Goal: Information Seeking & Learning: Understand process/instructions

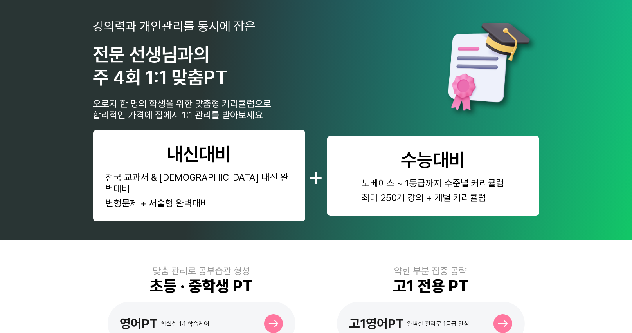
scroll to position [196, 0]
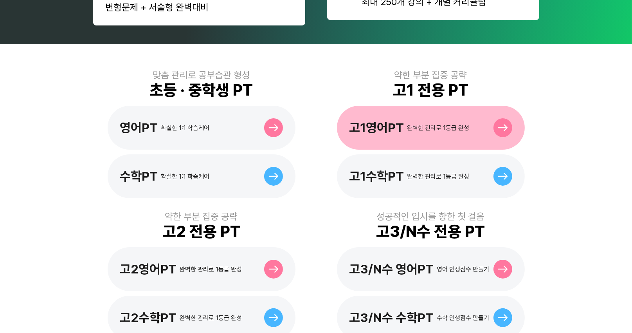
click at [413, 124] on div "고1영어PT 완벽한 관리로 1등급 완성" at bounding box center [431, 128] width 188 height 44
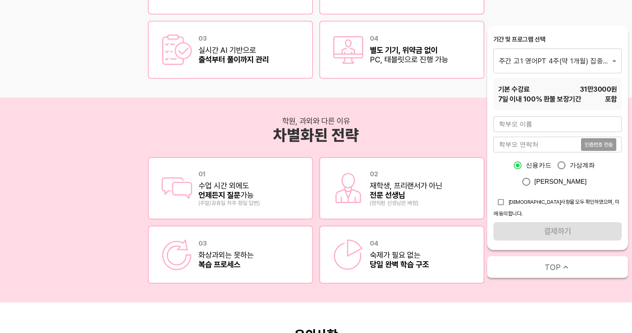
scroll to position [1382, 0]
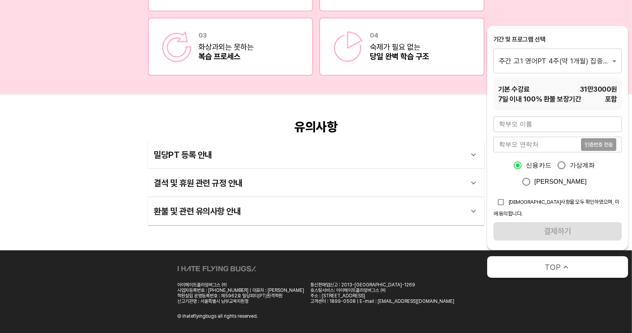
click at [228, 184] on div "결석 및 휴원 관련 규정 안내" at bounding box center [309, 182] width 310 height 19
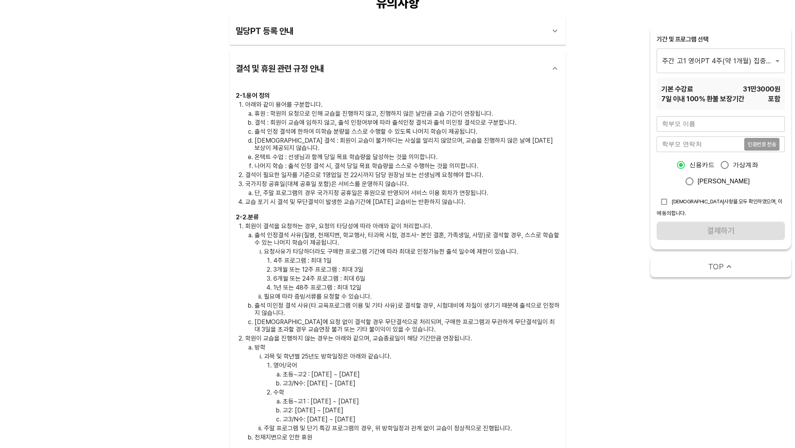
scroll to position [1484, 0]
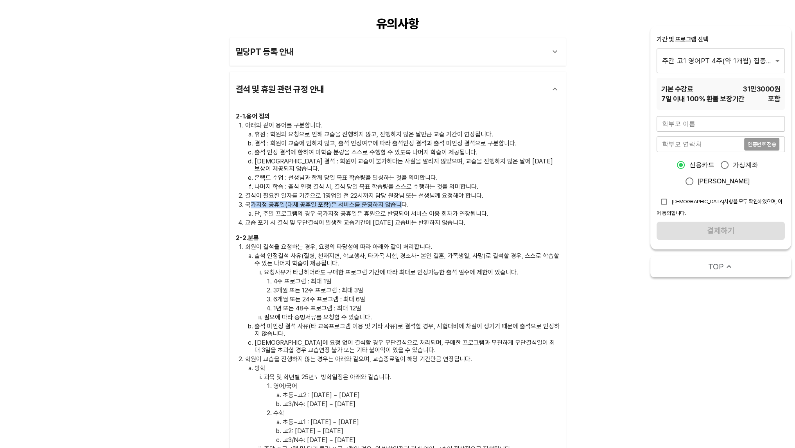
drag, startPoint x: 250, startPoint y: 195, endPoint x: 414, endPoint y: 195, distance: 164.3
click at [410, 201] on p "국가지정 공휴일(대체 공휴일 포함)은 서비스를 운영하지 않습니다." at bounding box center [402, 204] width 315 height 7
click at [415, 201] on p "국가지정 공휴일(대체 공휴일 포함)은 서비스를 운영하지 않습니다." at bounding box center [402, 204] width 315 height 7
drag, startPoint x: 316, startPoint y: 204, endPoint x: 471, endPoint y: 196, distance: 155.1
click at [470, 201] on li "국가지정 공휴일(대체 공휴일 포함)은 서비스를 운영하지 않습니다. 단, 주말 프로그램의 경우 국가지정 공휴일은 휴원으로 반영되어 서비스 이용 …" at bounding box center [402, 209] width 315 height 16
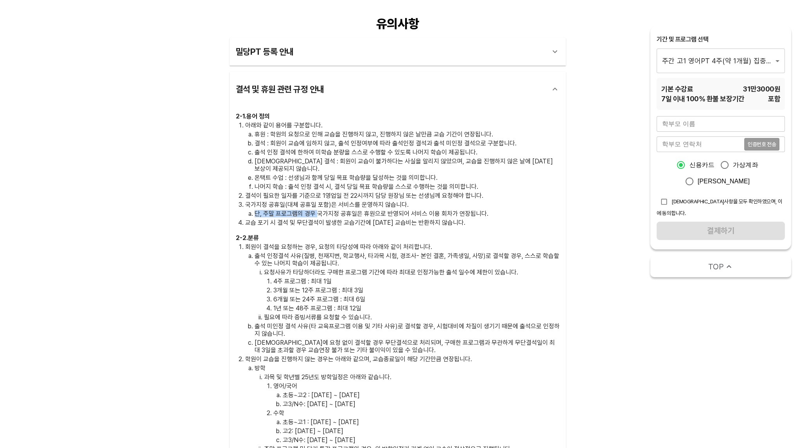
drag, startPoint x: 504, startPoint y: 198, endPoint x: 475, endPoint y: 206, distance: 30.1
click at [504, 201] on p "국가지정 공휴일(대체 공휴일 포함)은 서비스를 운영하지 않습니다." at bounding box center [402, 204] width 315 height 7
click at [480, 210] on p "단, 주말 프로그램의 경우 국가지정 공휴일은 휴원으로 반영되어 서비스 이용 회차가 연장됩니다." at bounding box center [407, 213] width 305 height 7
drag, startPoint x: 380, startPoint y: 210, endPoint x: 307, endPoint y: 211, distance: 73.2
click at [308, 210] on ol "아래와 같이 용어를 구분합니다. 휴원 : 학원의 요청으로 인해 교습을 진행하지 않고, 진행하지 않은 날만큼 교습 기간이 연장됩니다. 결석 : …" at bounding box center [398, 174] width 324 height 105
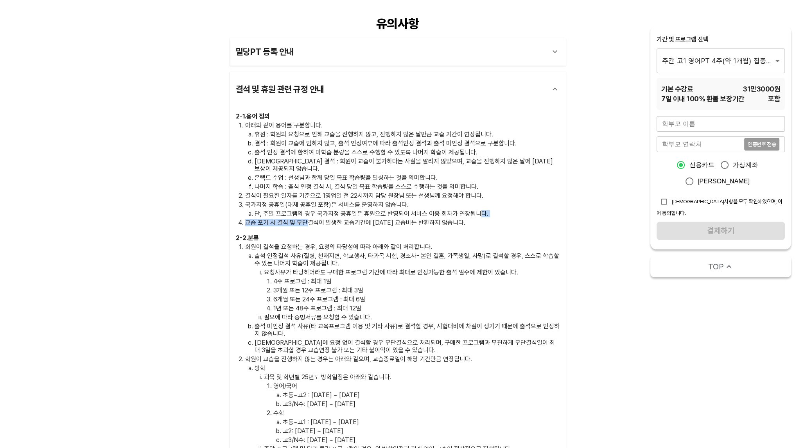
click at [302, 219] on p "교습 포기 시 결석 및 무단결석이 발생한 교습기간에 [DATE] 교습비는 반환하지 않습니다." at bounding box center [402, 222] width 315 height 7
